Goal: Information Seeking & Learning: Check status

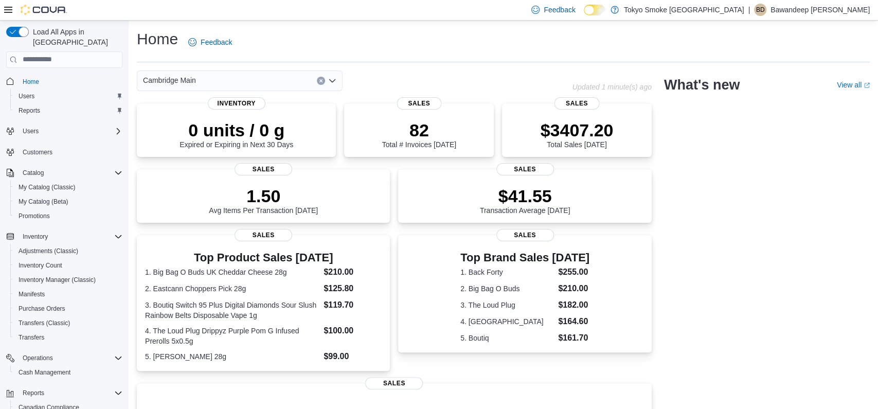
click at [685, 187] on div "Cambridge Main Updated 1 minute(s) ago 0 units / 0 g Expired or Expiring in Nex…" at bounding box center [503, 330] width 733 height 521
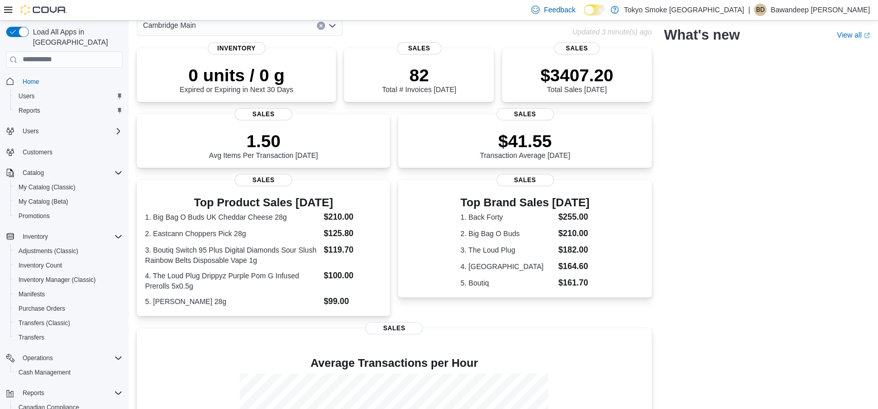
scroll to position [55, 0]
click at [587, 74] on p "$3407.20" at bounding box center [576, 74] width 73 height 21
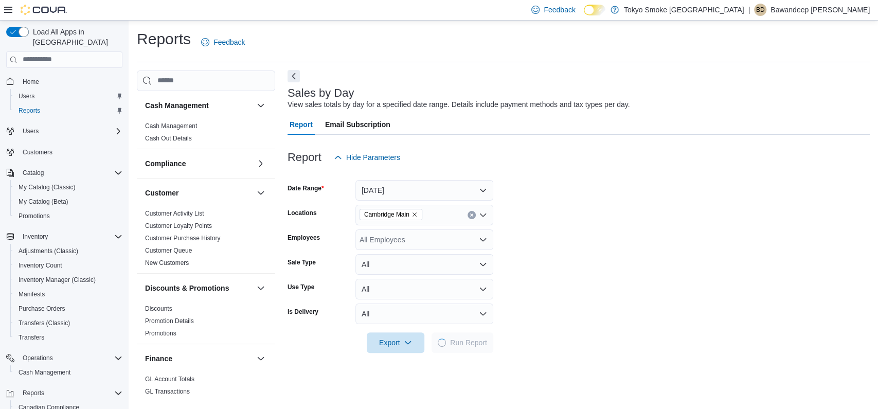
click at [295, 77] on button "Next" at bounding box center [294, 76] width 12 height 12
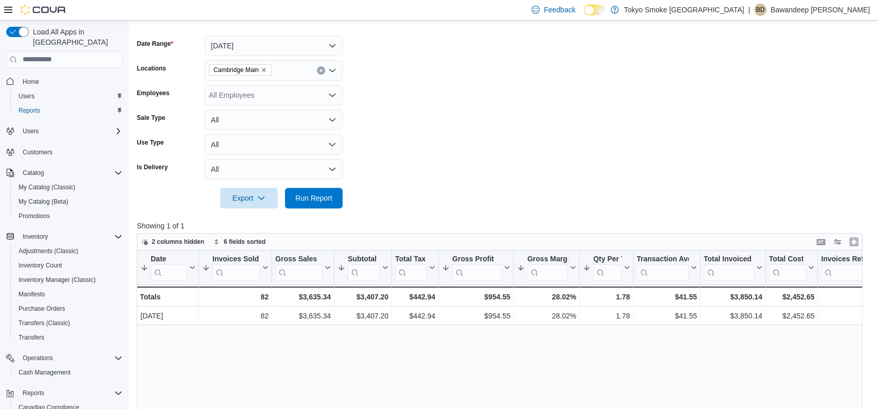
scroll to position [147, 0]
click at [507, 133] on form "Date Range Today Locations Cambridge Main Employees All Employees Sale Type All…" at bounding box center [503, 113] width 733 height 185
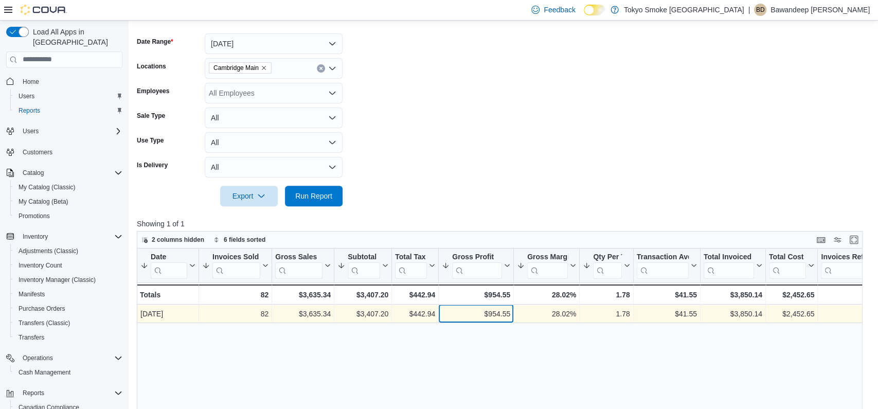
click at [491, 322] on div "$954.55 - Gross Profit, column 6, row 1" at bounding box center [476, 314] width 75 height 19
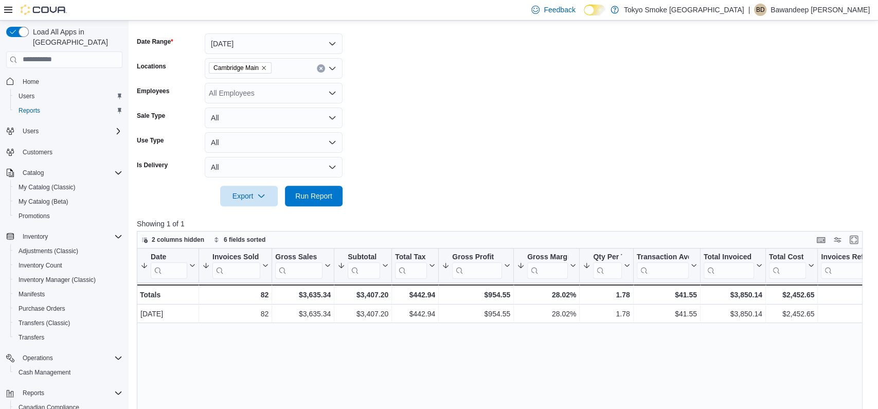
click at [545, 168] on form "Date Range Today Locations Cambridge Main Employees All Employees Sale Type All…" at bounding box center [503, 113] width 733 height 185
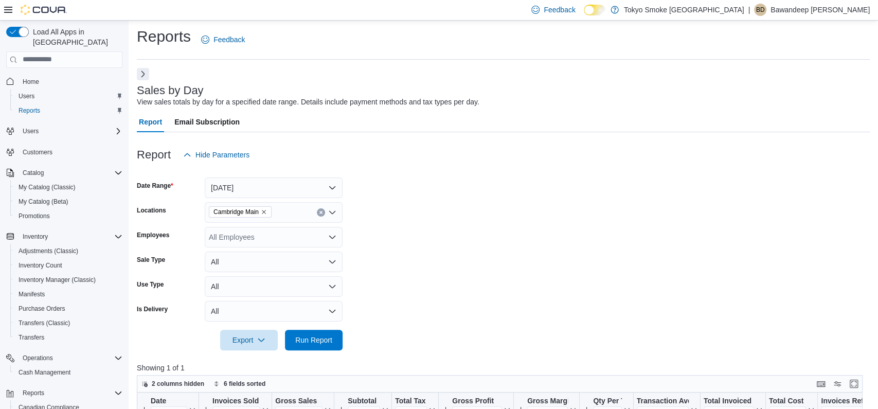
scroll to position [0, 0]
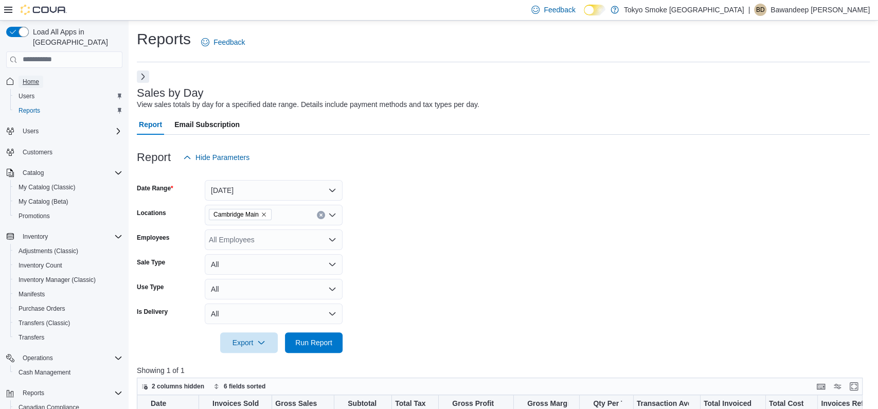
click at [34, 78] on span "Home" at bounding box center [31, 82] width 16 height 8
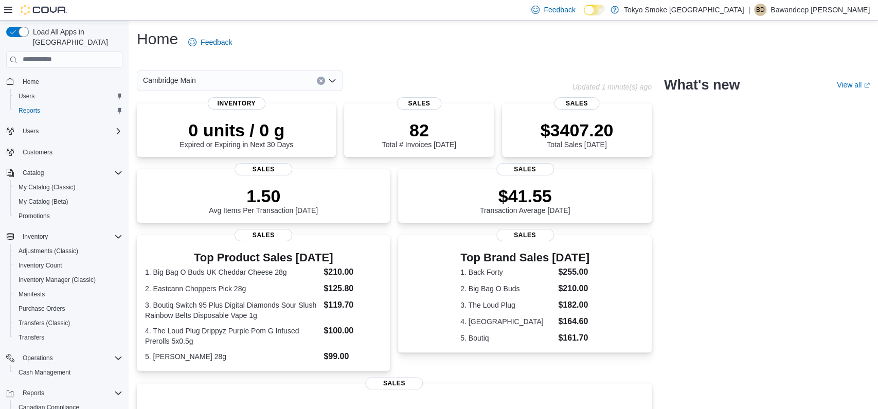
click at [502, 46] on div "Home Feedback" at bounding box center [503, 42] width 733 height 27
